Goal: Transaction & Acquisition: Download file/media

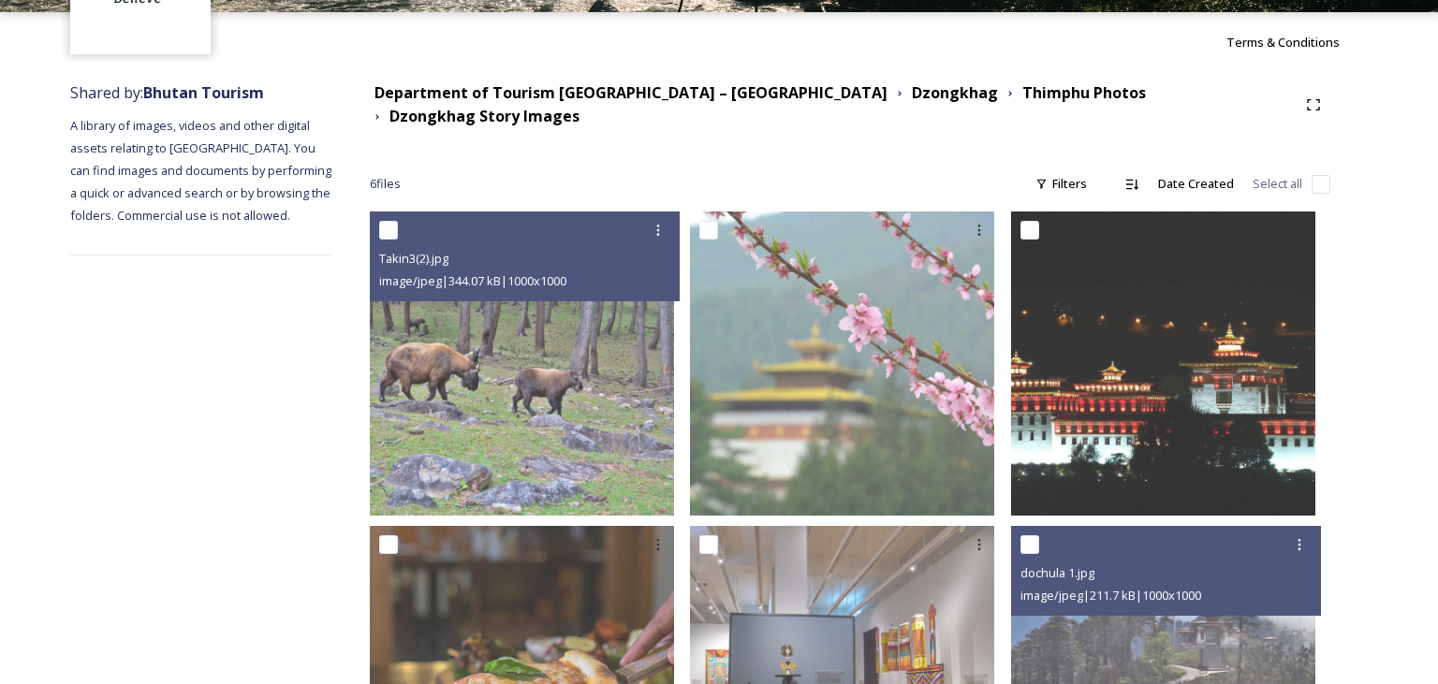
scroll to position [158, 0]
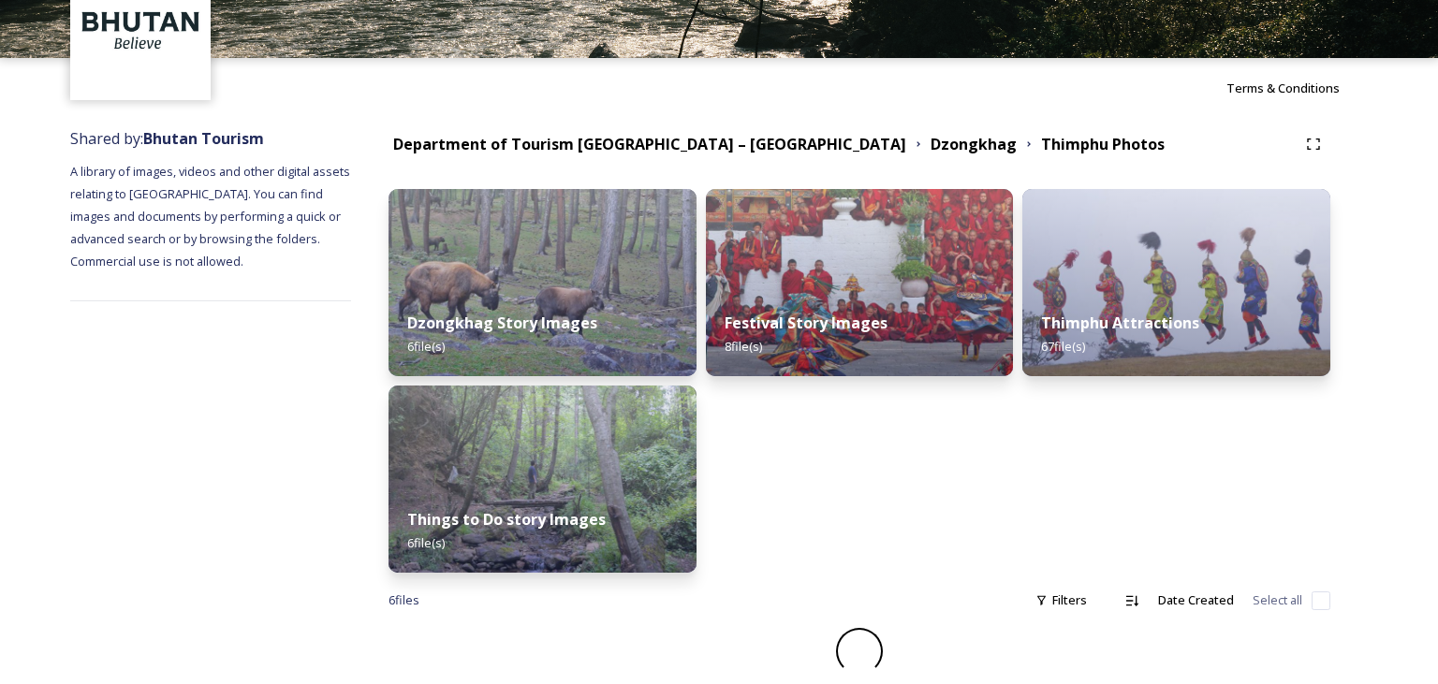
scroll to position [86, 0]
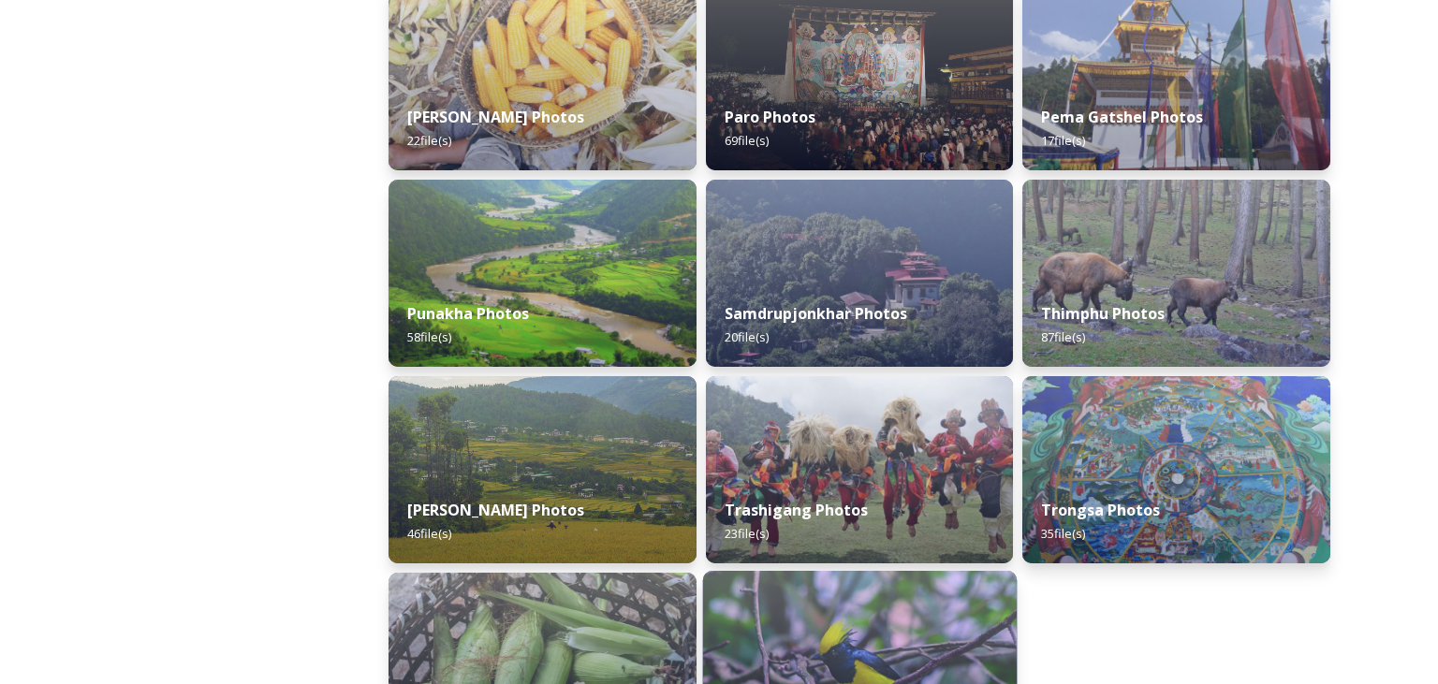
scroll to position [708, 0]
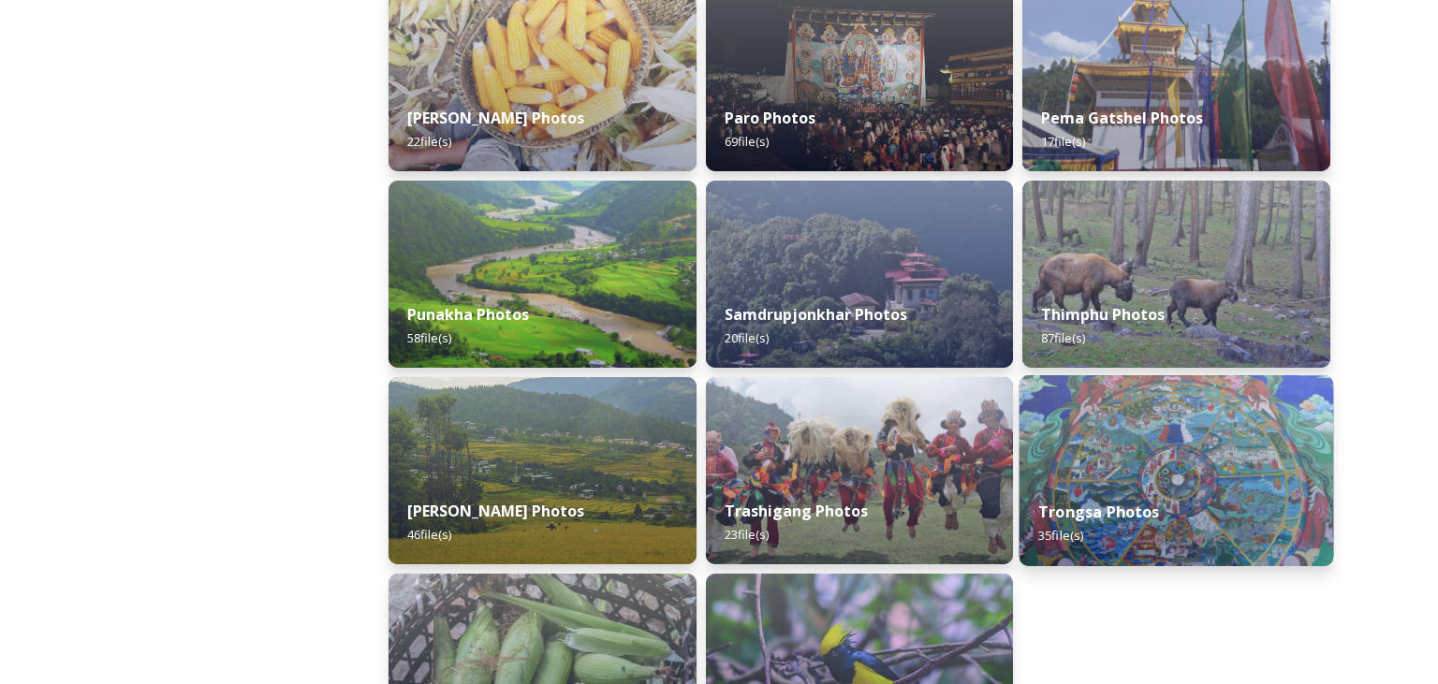
click at [1102, 510] on strong "Trongsa Photos" at bounding box center [1099, 512] width 122 height 21
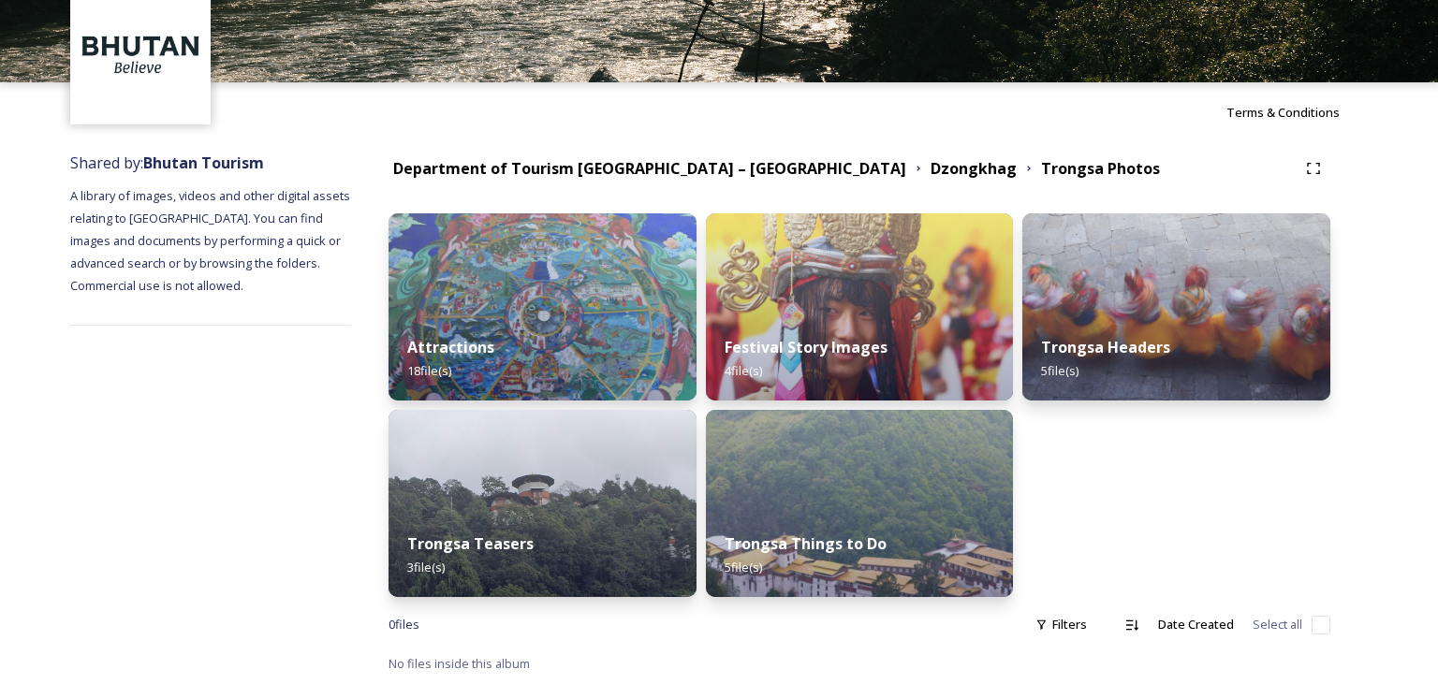
scroll to position [86, 0]
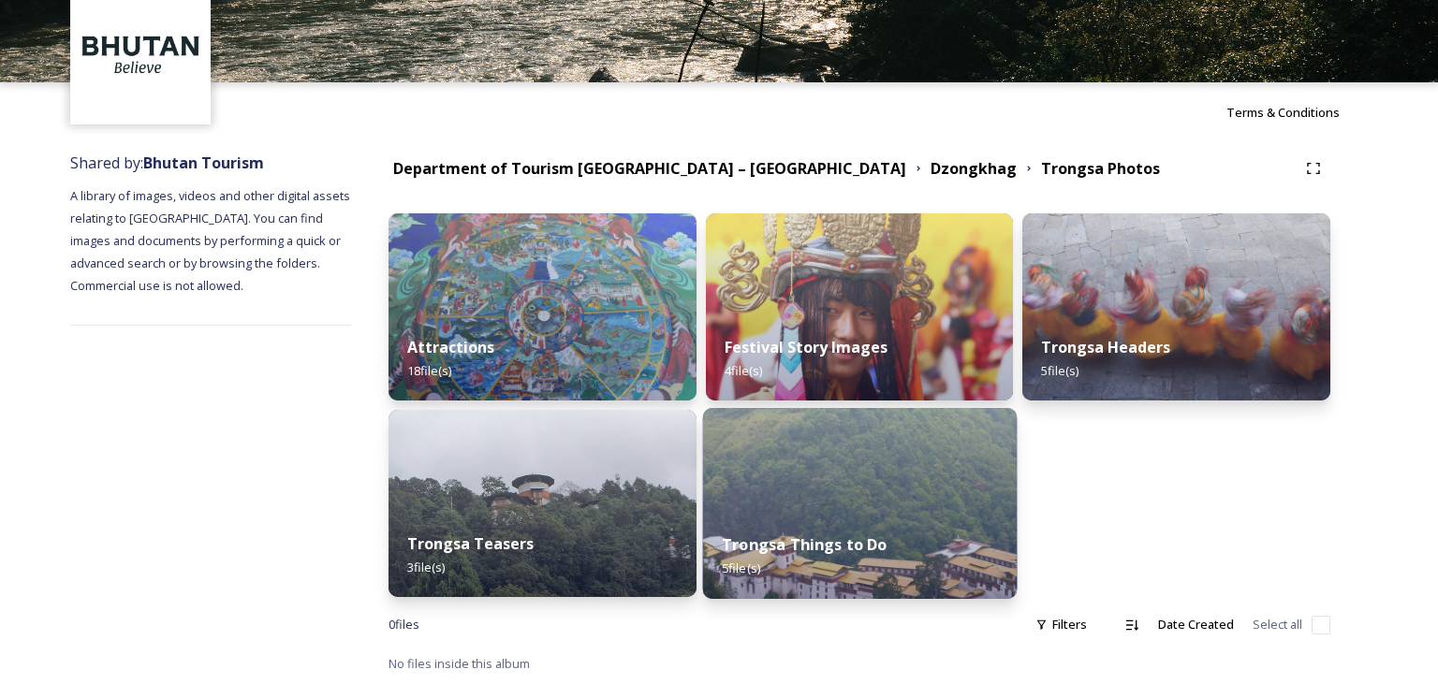
click at [791, 551] on strong "Trongsa Things to Do" at bounding box center [804, 544] width 165 height 21
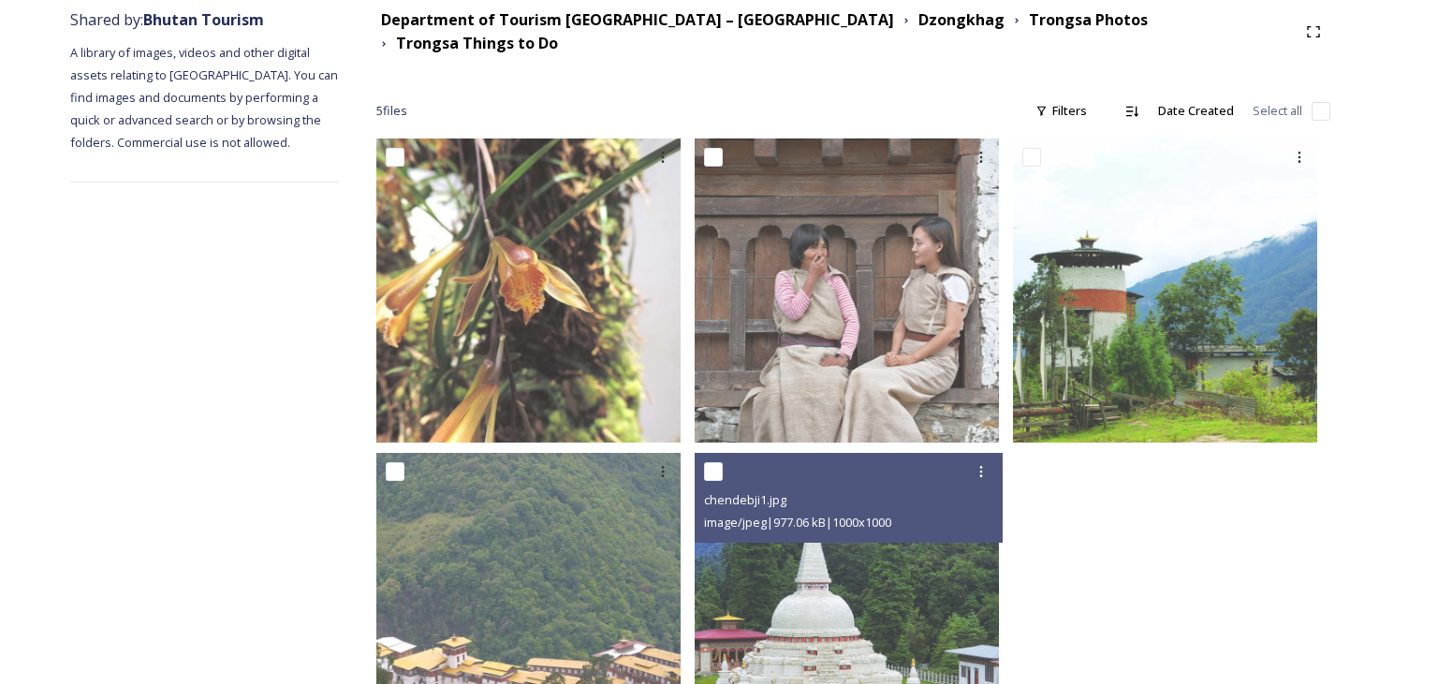
scroll to position [329, 0]
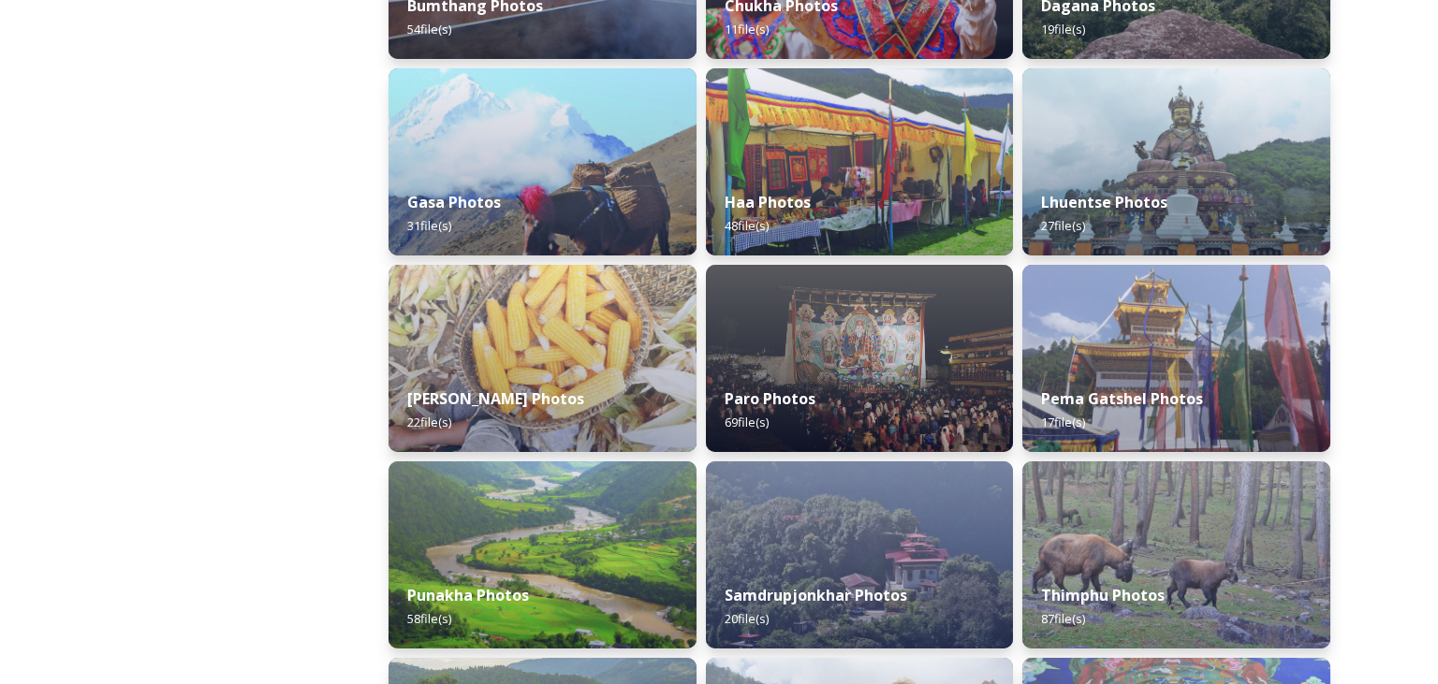
scroll to position [430, 0]
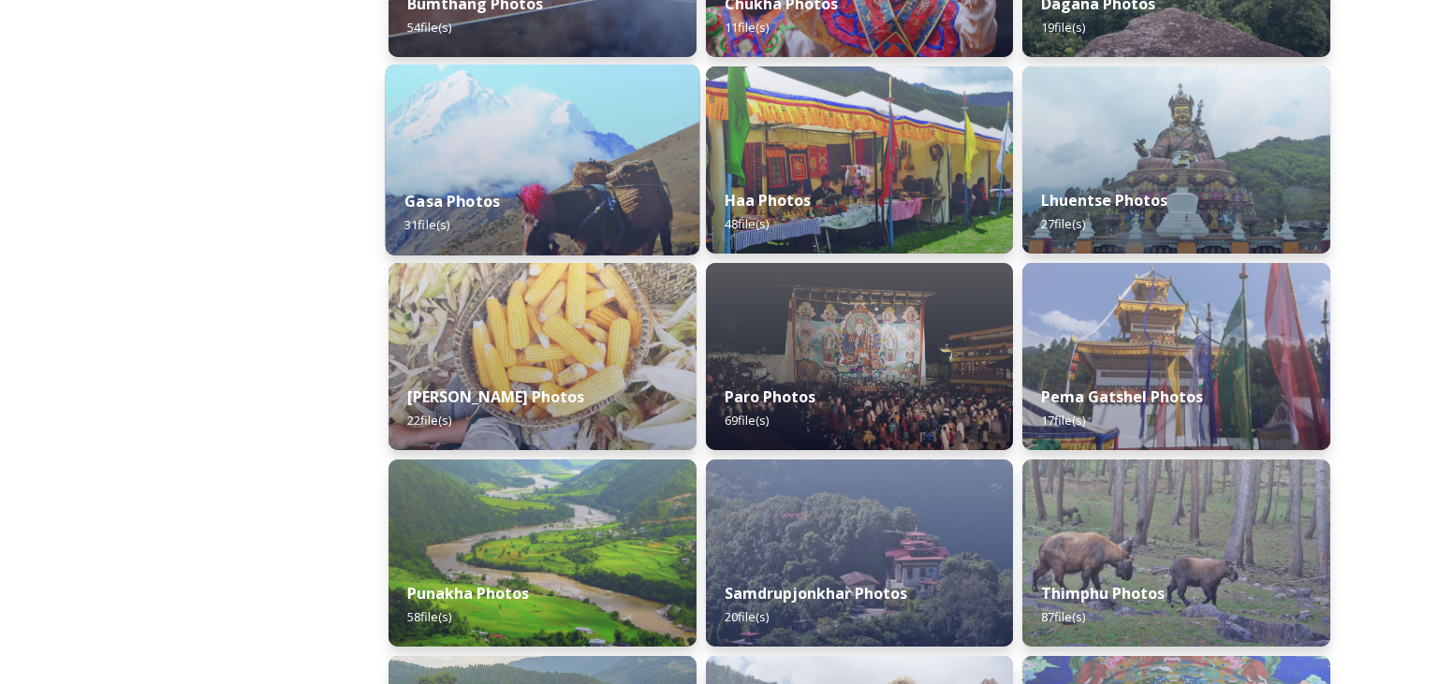
click at [541, 152] on img at bounding box center [543, 160] width 314 height 191
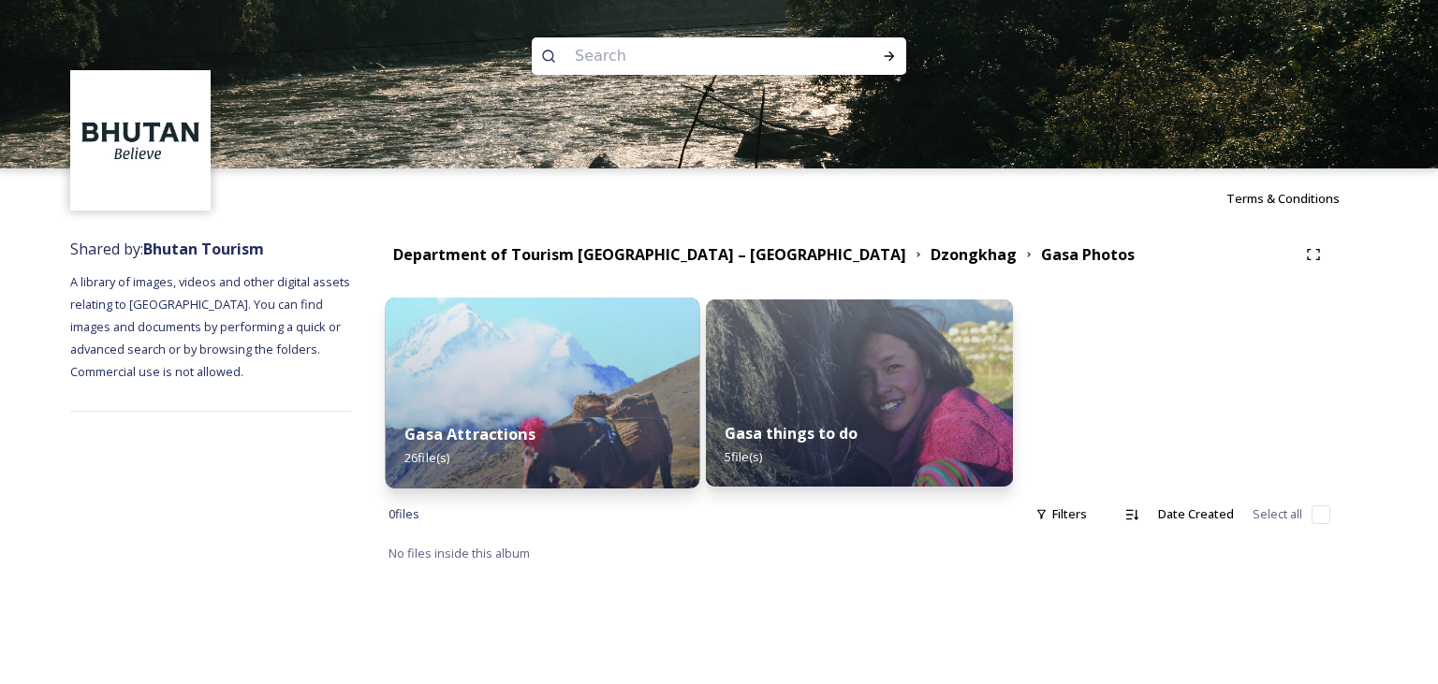
click at [485, 408] on div "Gasa Attractions 26 file(s)" at bounding box center [543, 445] width 314 height 85
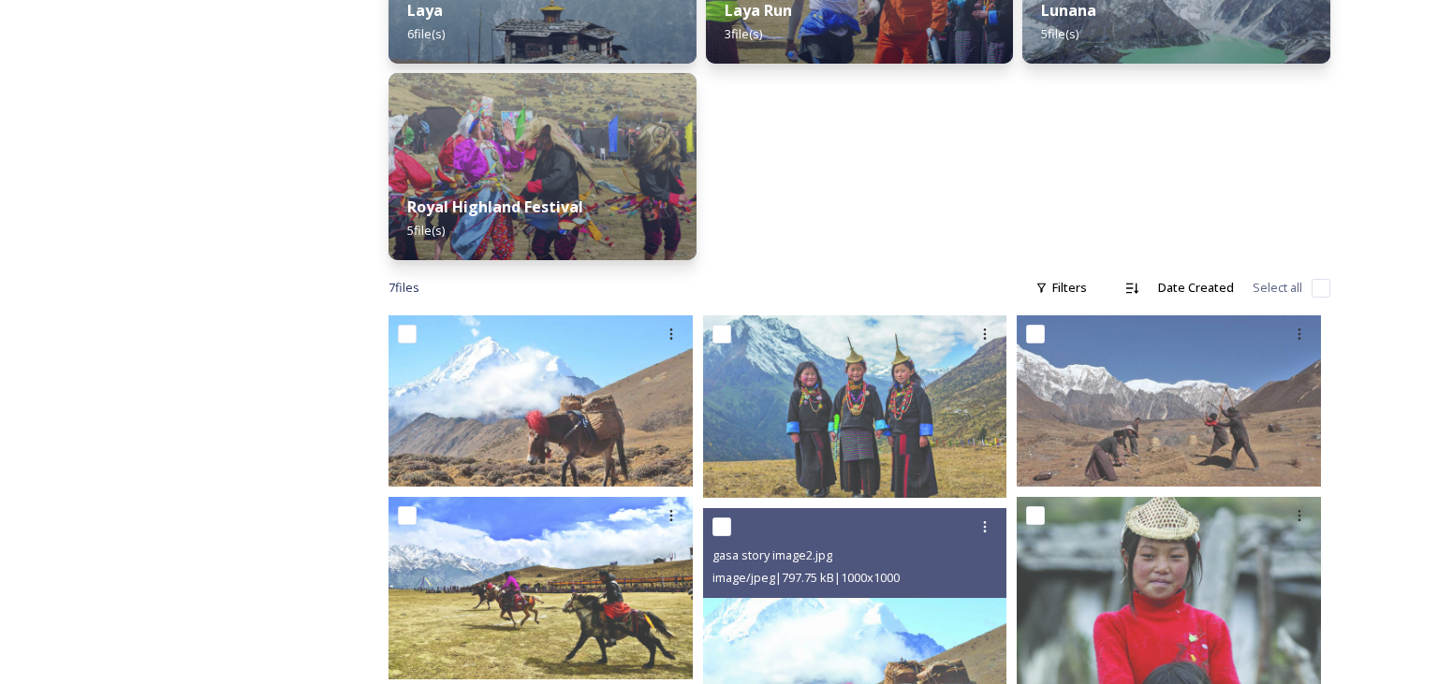
scroll to position [417, 0]
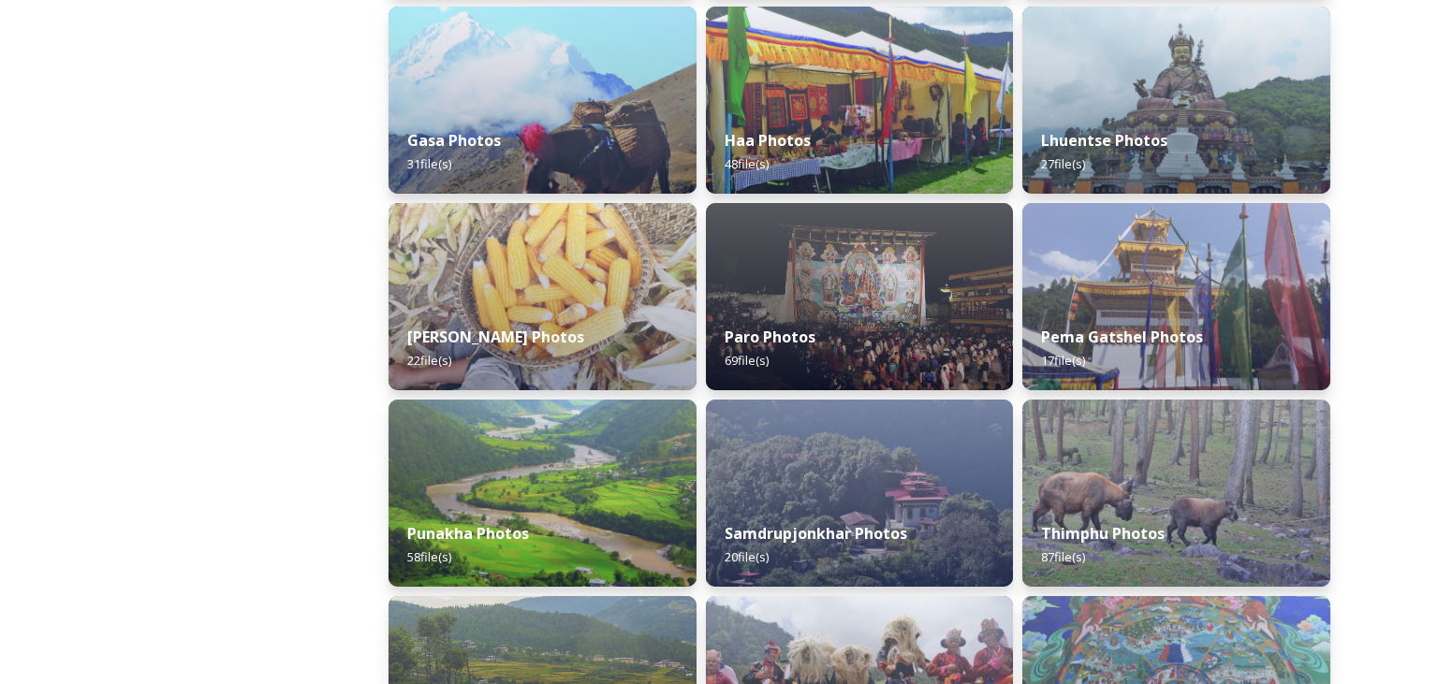
scroll to position [490, 0]
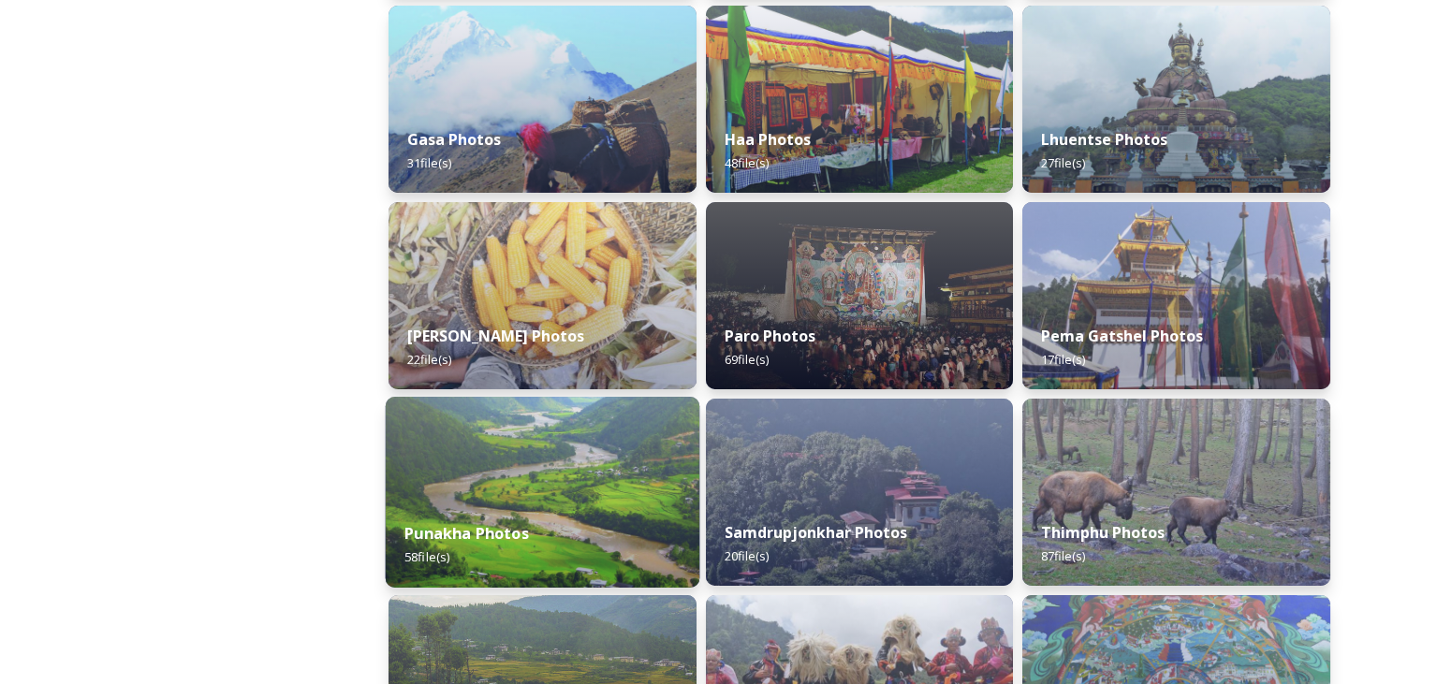
click at [600, 489] on img at bounding box center [543, 492] width 314 height 191
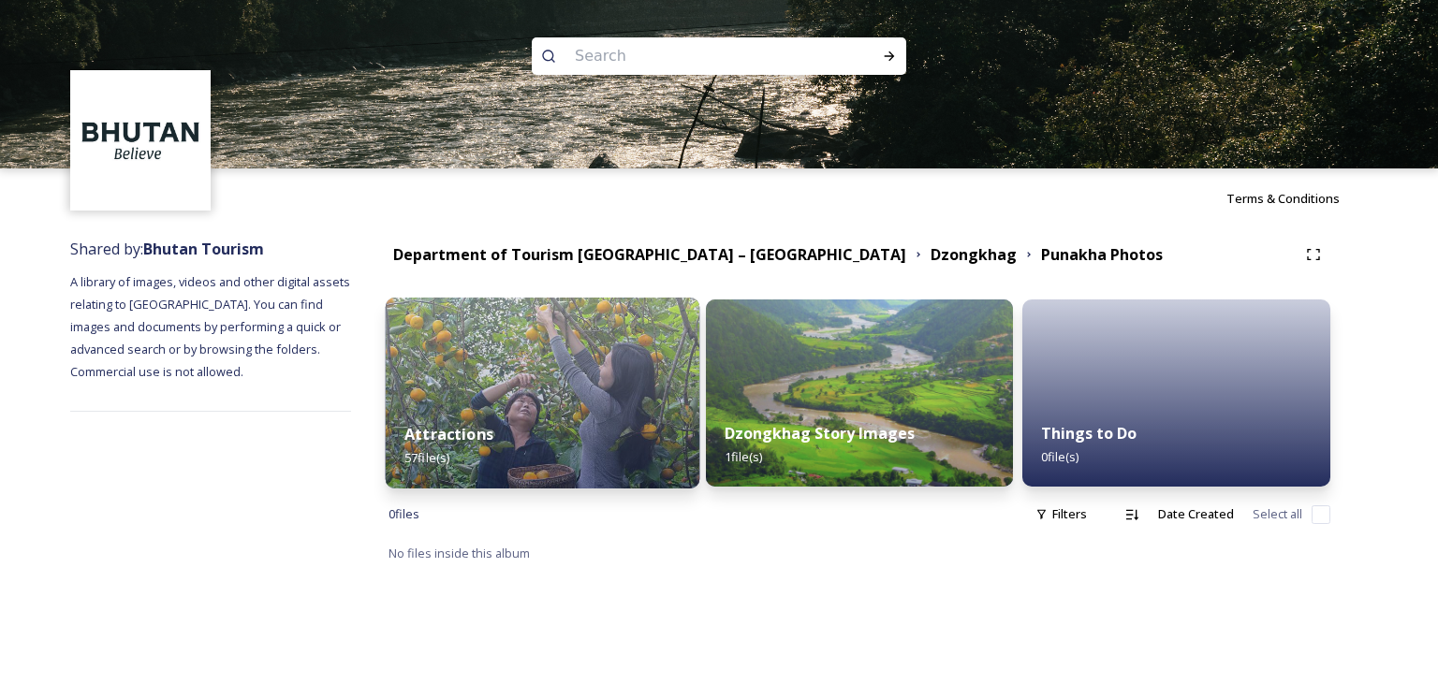
click at [449, 440] on strong "Attractions" at bounding box center [448, 434] width 89 height 21
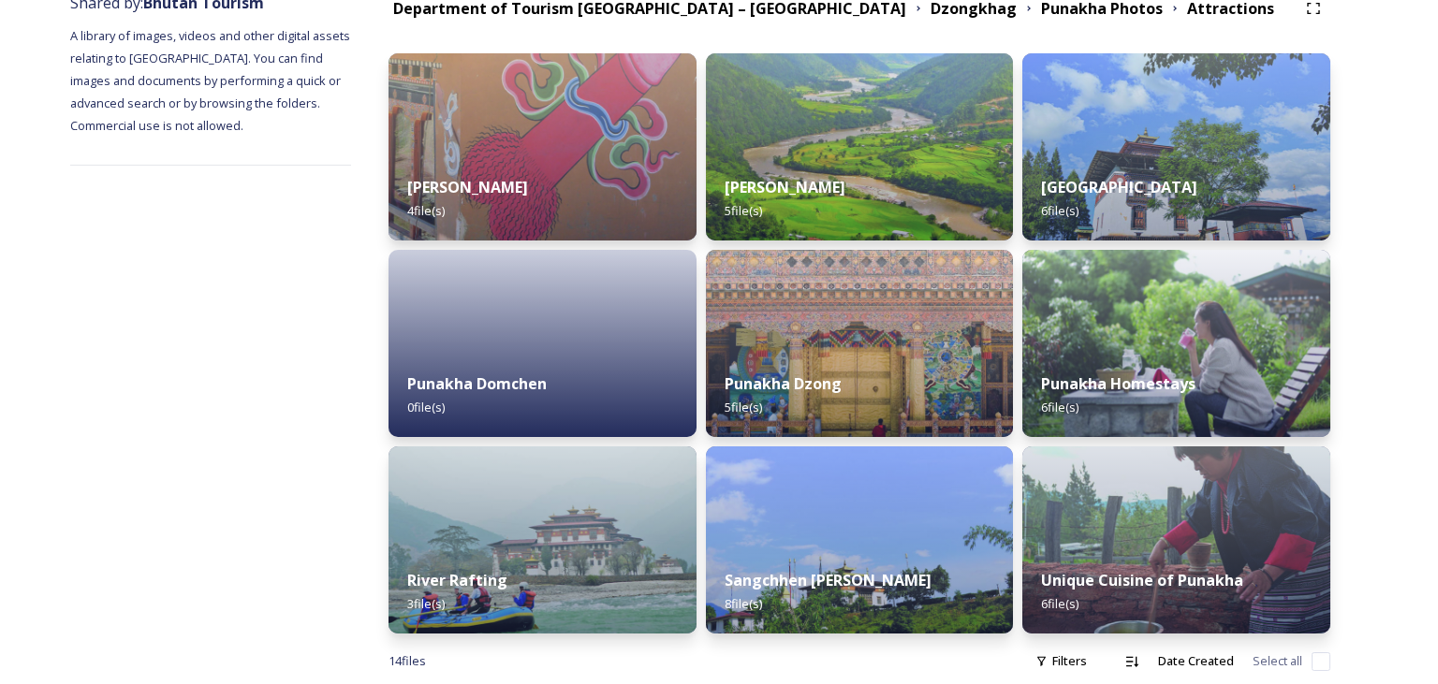
scroll to position [226, 0]
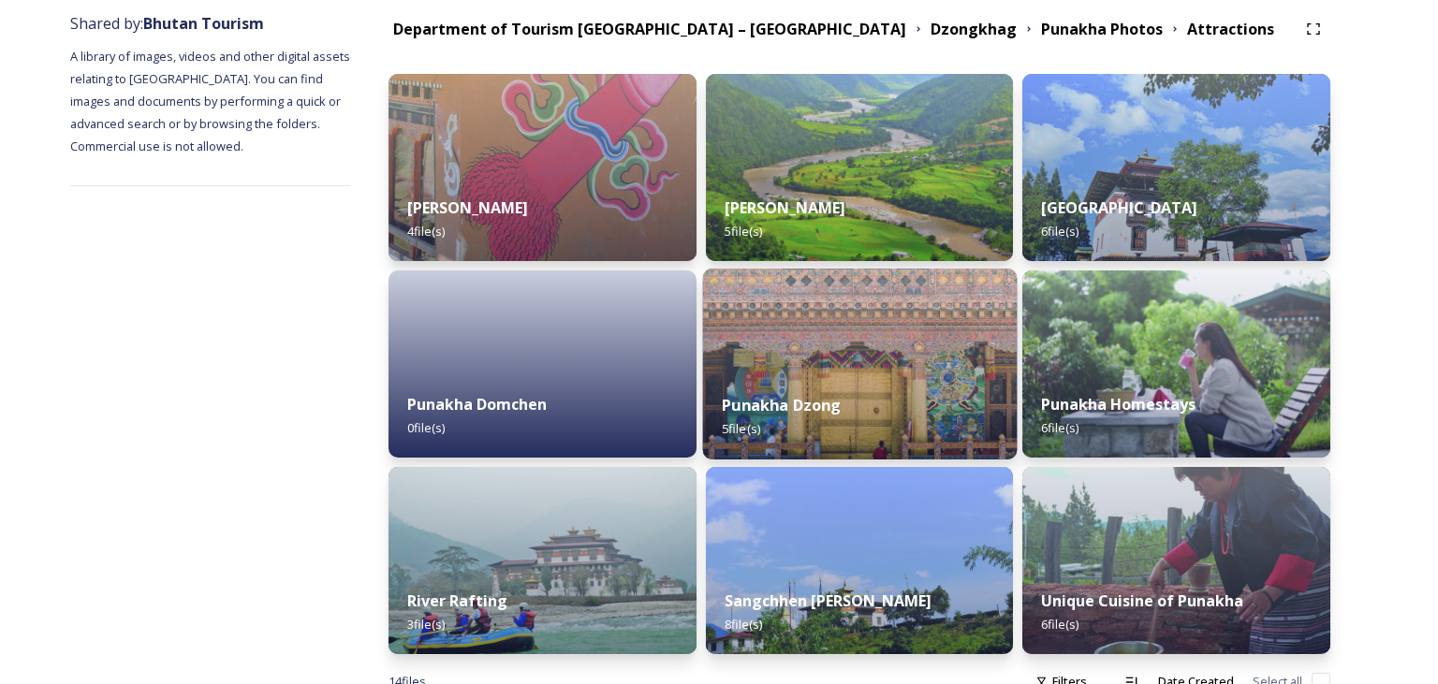
click at [834, 363] on img at bounding box center [859, 364] width 314 height 191
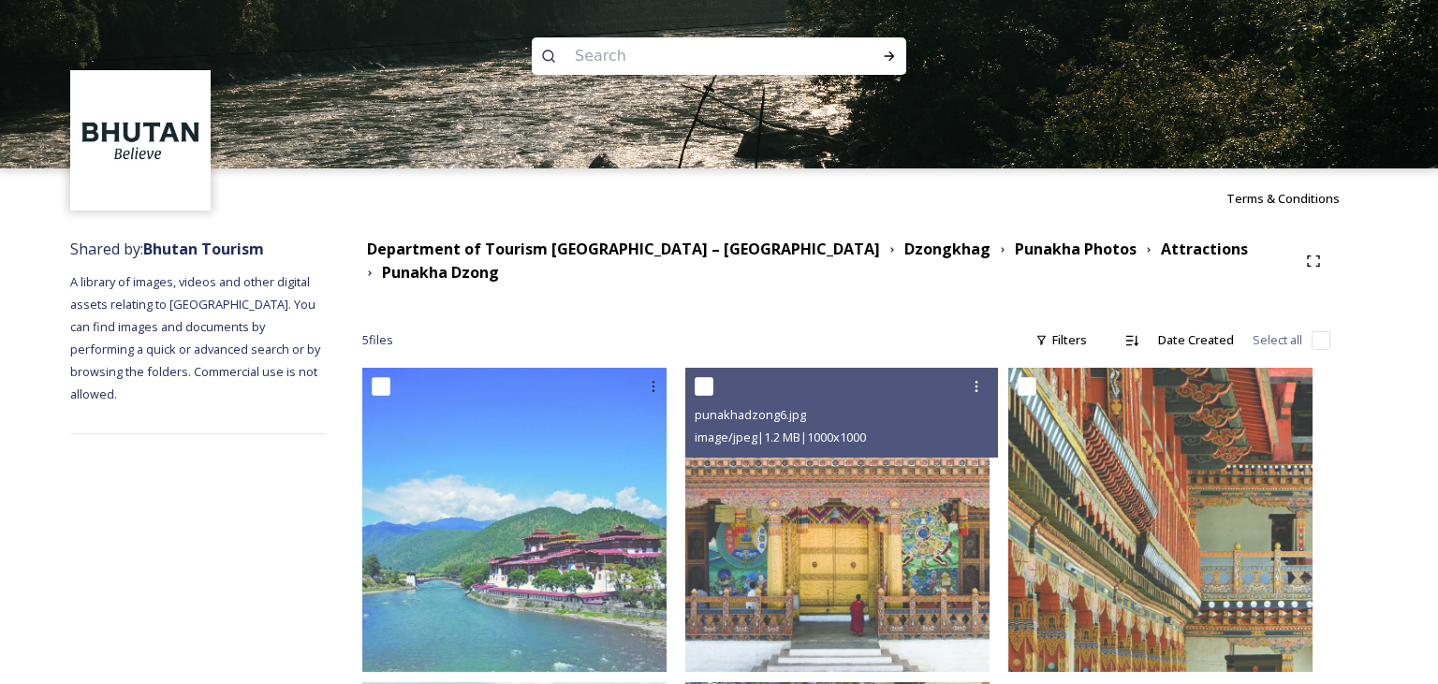
scroll to position [329, 0]
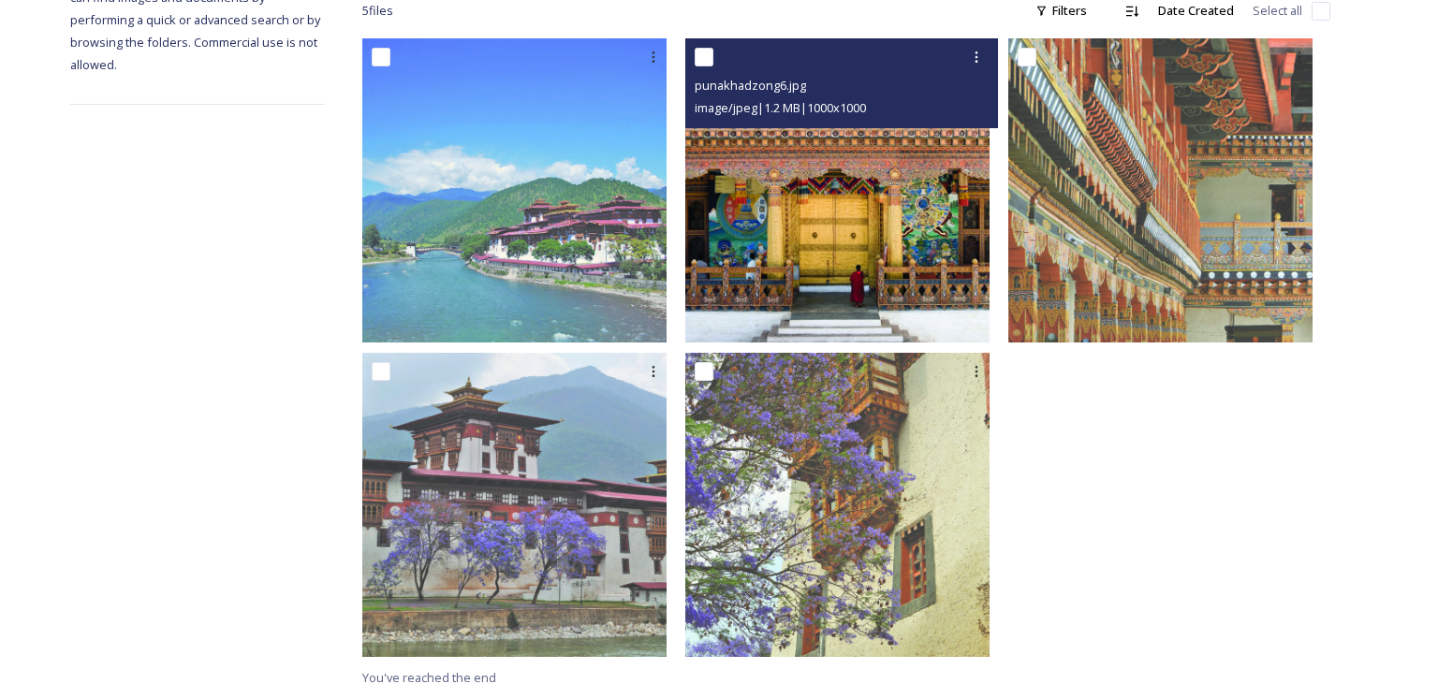
click at [822, 179] on img at bounding box center [837, 190] width 304 height 304
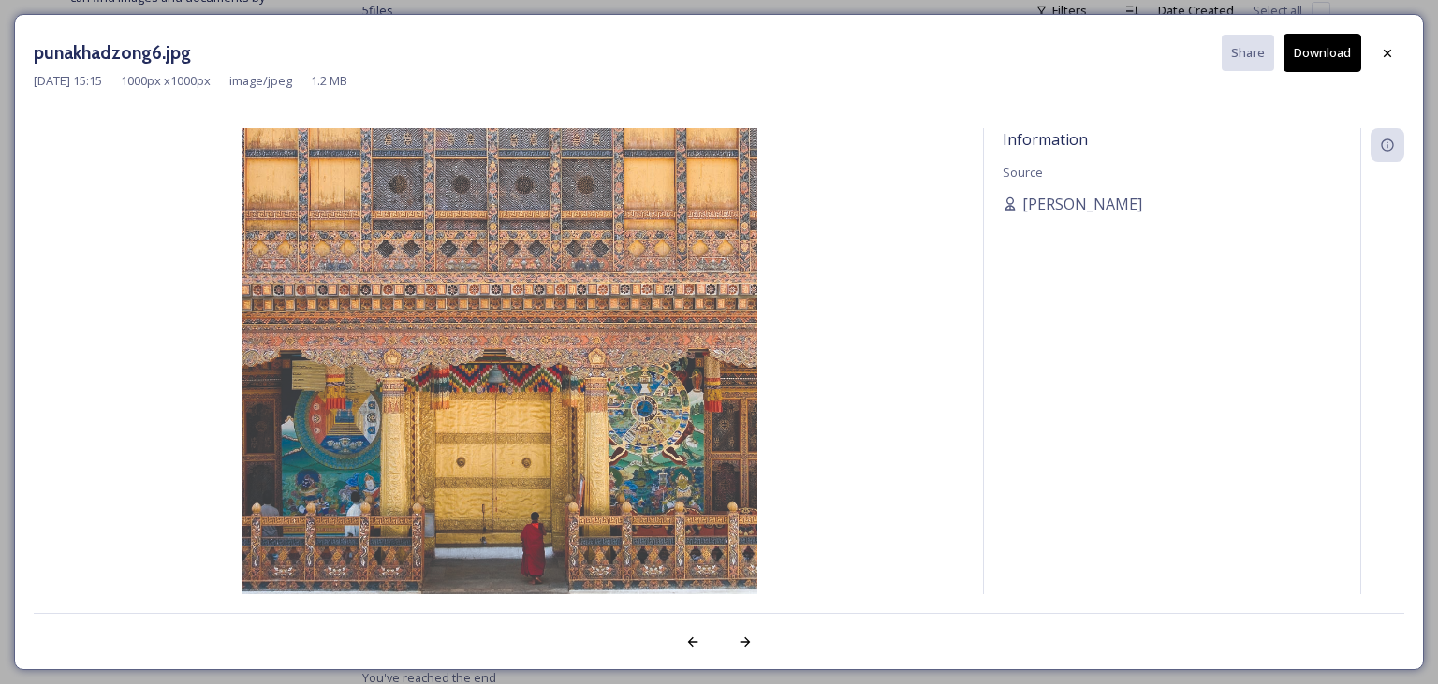
click at [1313, 58] on button "Download" at bounding box center [1322, 53] width 78 height 38
click at [1390, 51] on icon at bounding box center [1386, 52] width 7 height 7
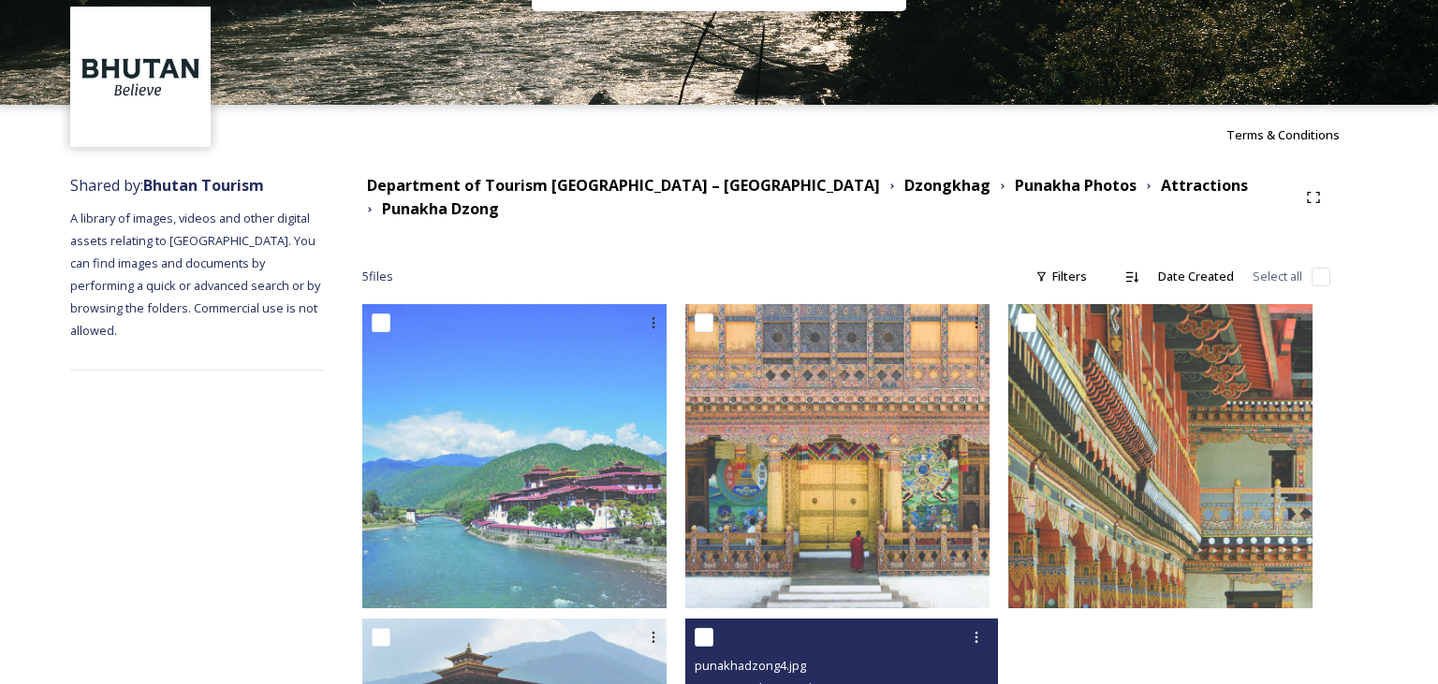
scroll to position [0, 0]
